Goal: Task Accomplishment & Management: Use online tool/utility

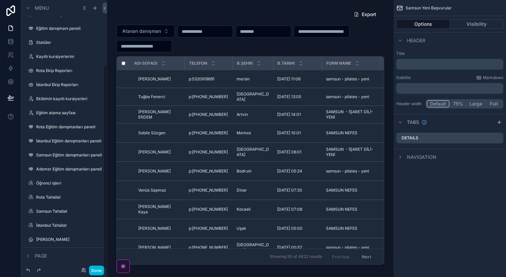
scroll to position [85, 0]
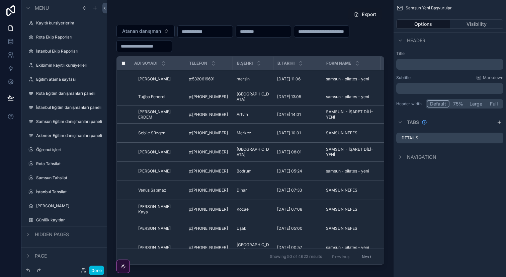
click at [53, 220] on label "Günlük kayıtlar" at bounding box center [67, 219] width 63 height 5
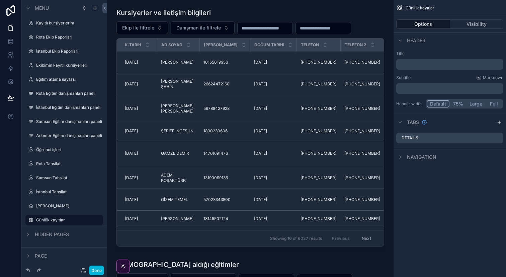
click at [489, 20] on button "Visibility" at bounding box center [477, 23] width 54 height 9
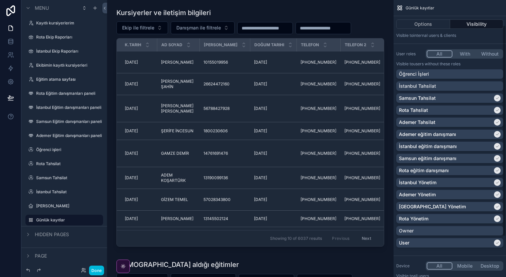
scroll to position [37, 0]
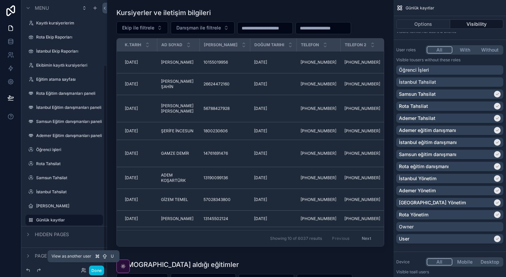
click at [83, 271] on icon at bounding box center [83, 269] width 5 height 5
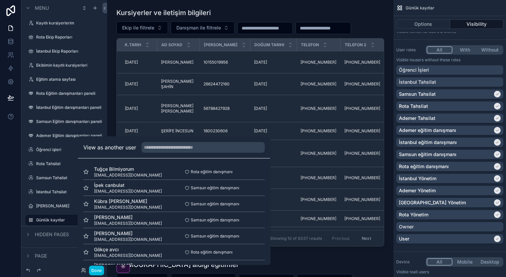
click at [170, 153] on div "View as another user" at bounding box center [174, 147] width 192 height 22
click at [174, 149] on input "text" at bounding box center [202, 147] width 123 height 11
type input "*"
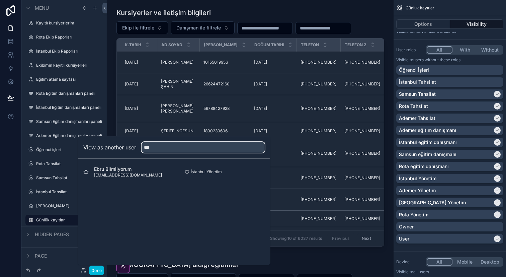
type input "***"
click at [0, 0] on button "Select" at bounding box center [0, 0] width 0 height 0
